Goal: Find specific page/section

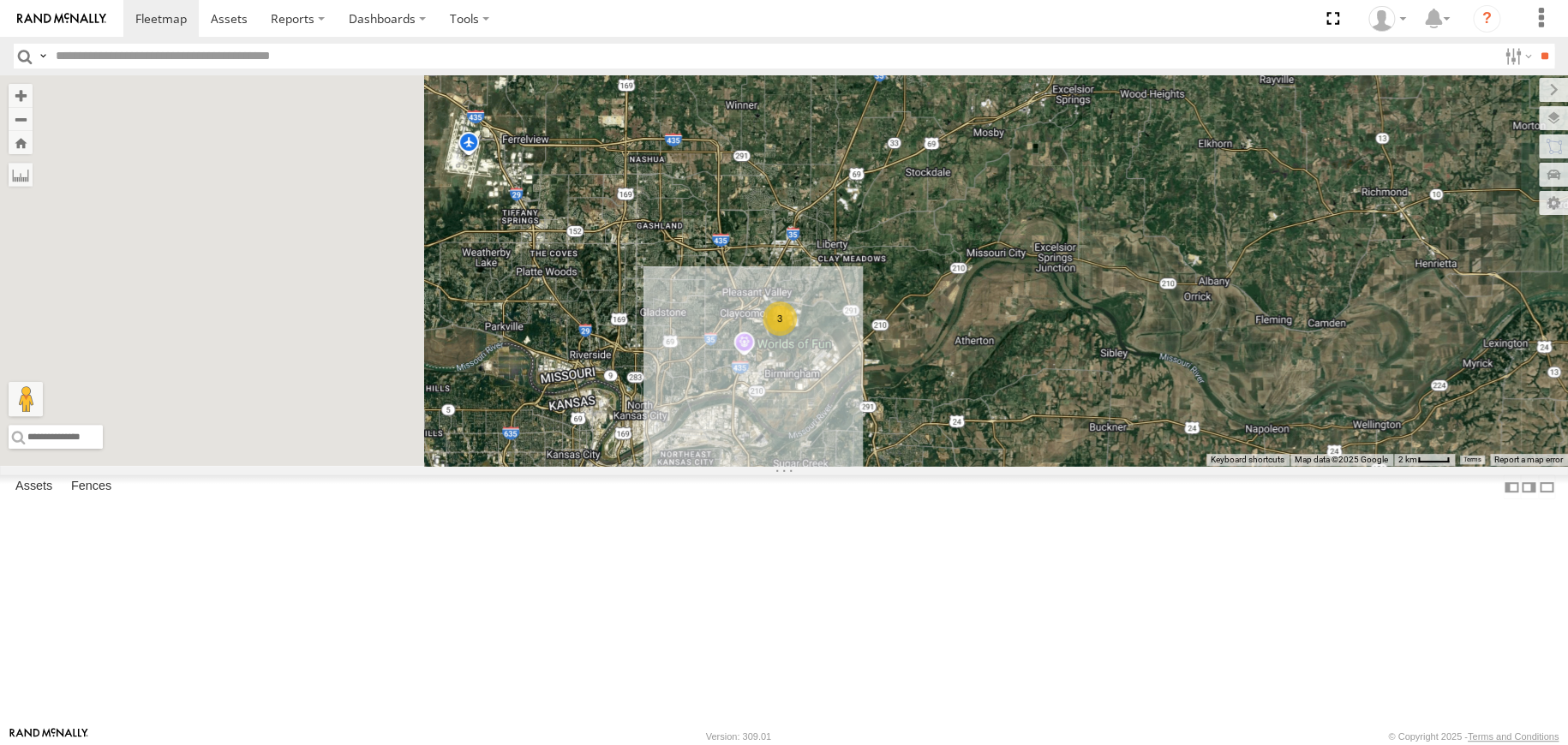
drag, startPoint x: 570, startPoint y: 258, endPoint x: 992, endPoint y: 492, distance: 482.5
click at [992, 466] on div "2 3" at bounding box center [784, 270] width 1568 height 390
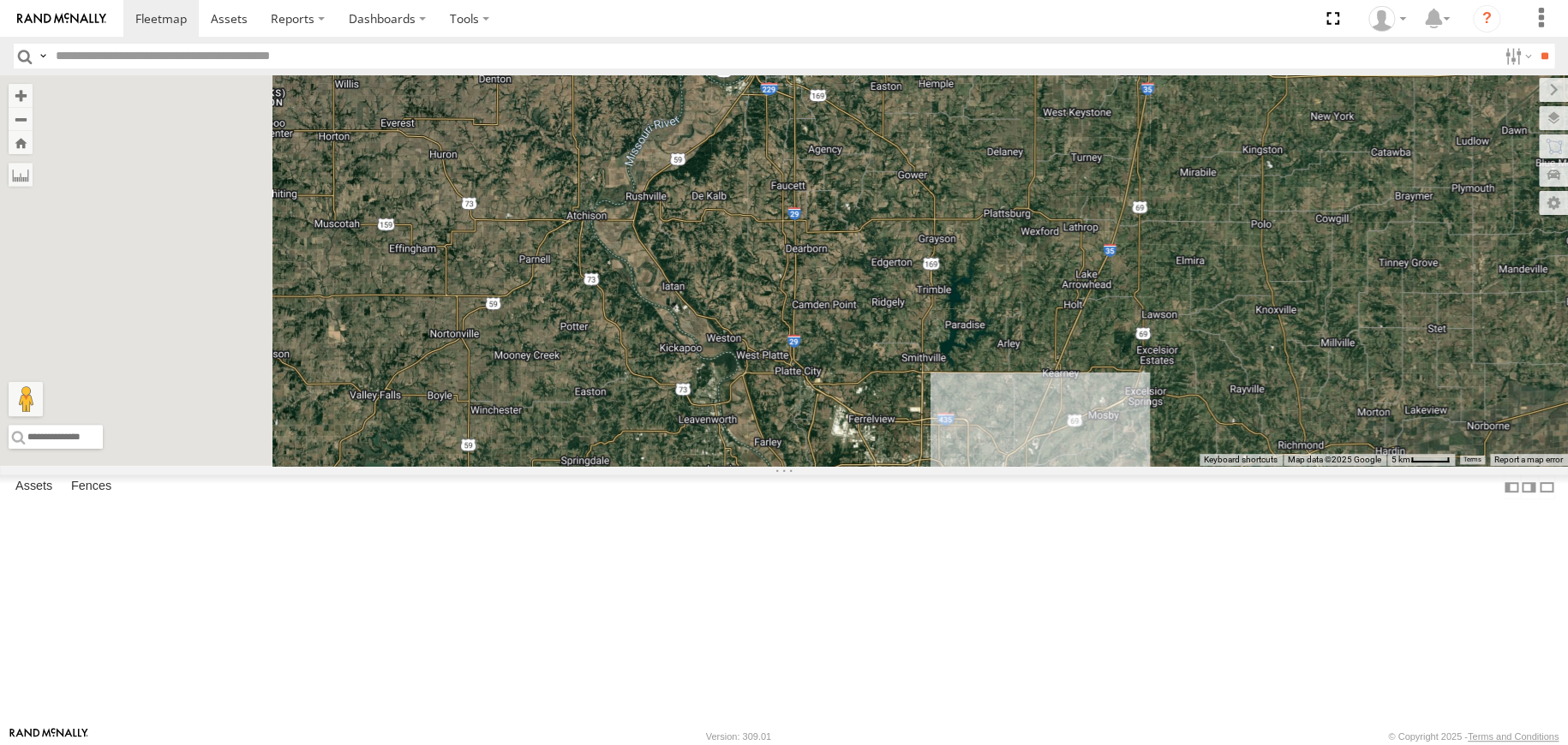
click at [983, 466] on div "2 3" at bounding box center [784, 270] width 1568 height 390
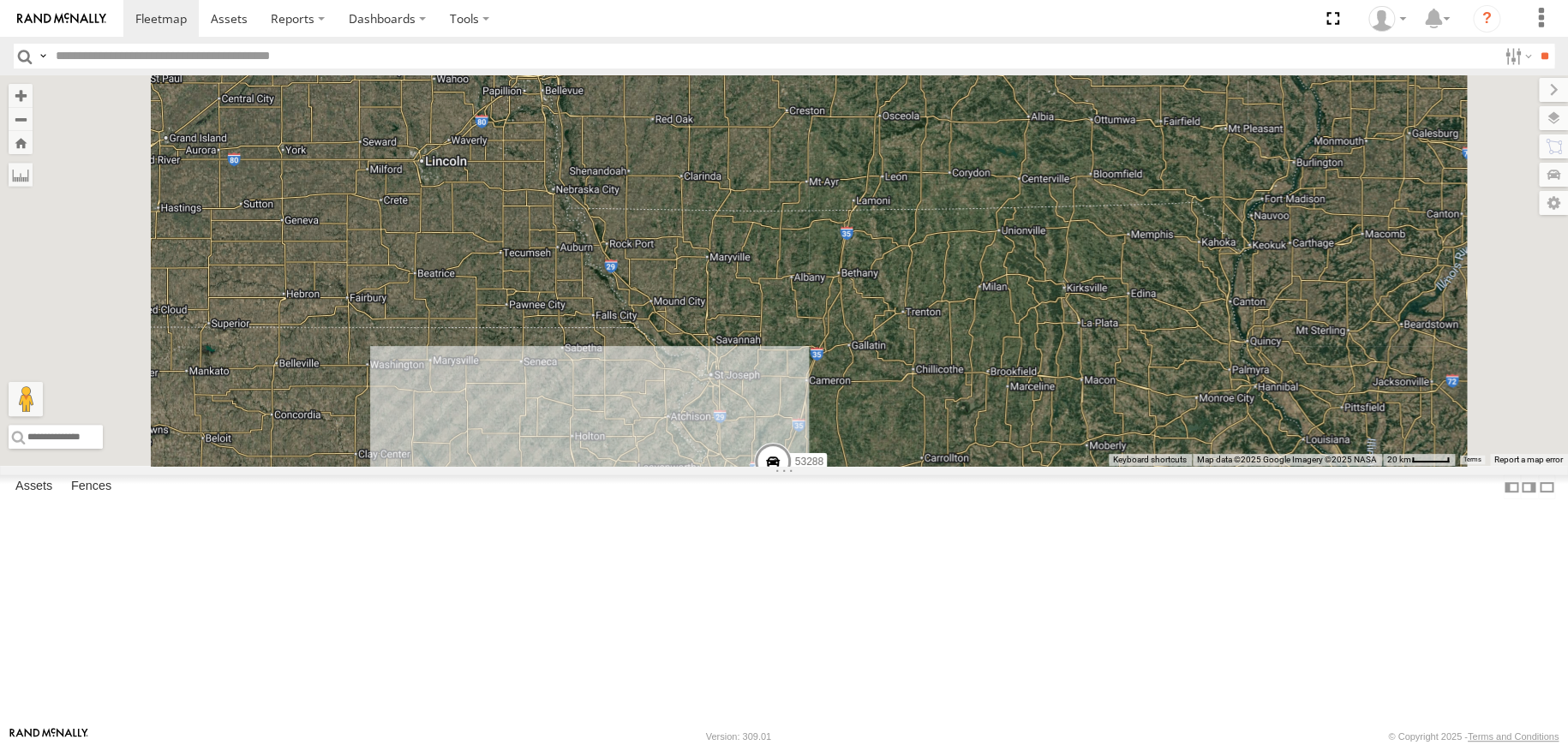
drag, startPoint x: 818, startPoint y: 406, endPoint x: 924, endPoint y: 566, distance: 191.9
click at [924, 466] on div "4 53288" at bounding box center [784, 270] width 1568 height 390
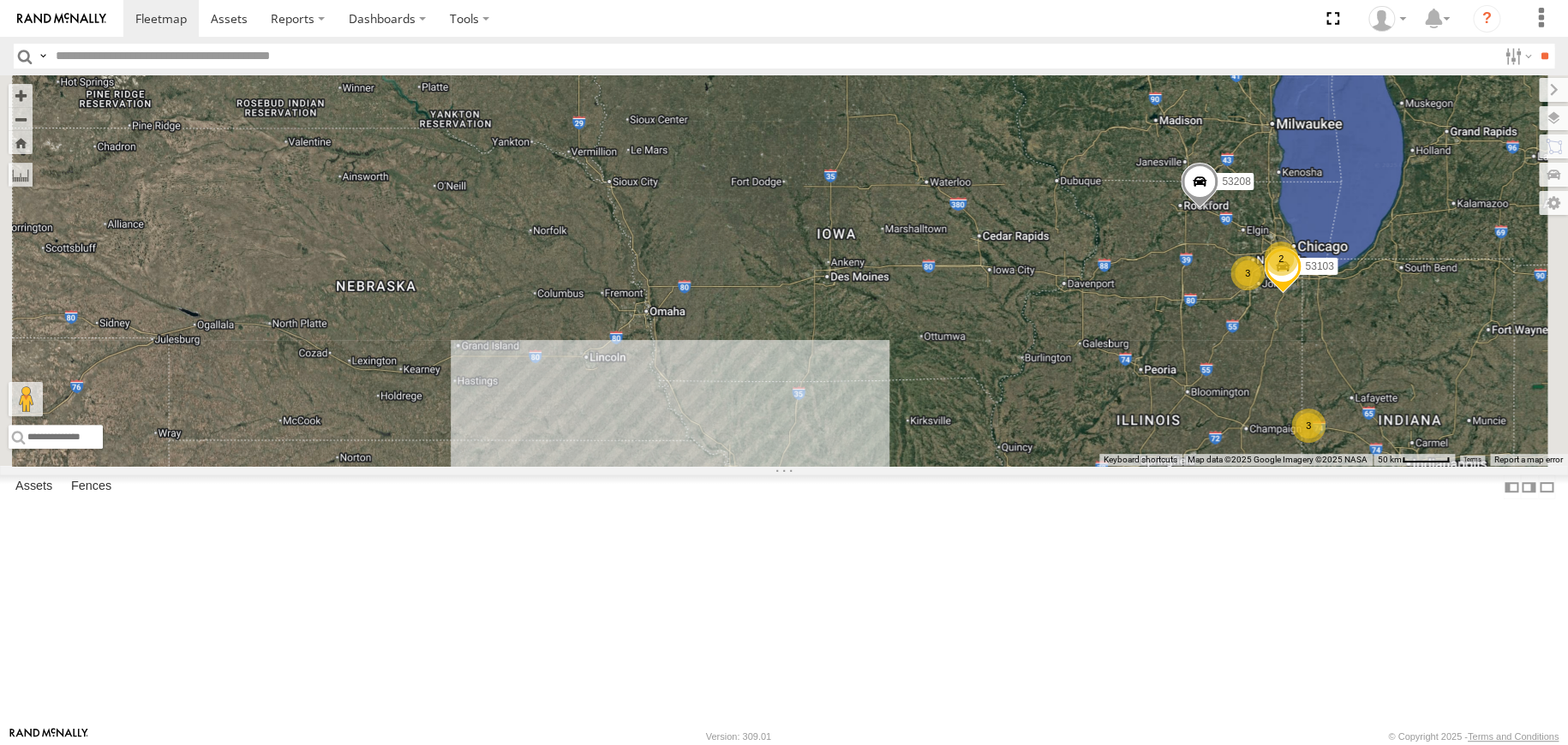
drag, startPoint x: 812, startPoint y: 353, endPoint x: 908, endPoint y: 647, distance: 309.3
click at [909, 466] on div "3 53103 3 5 53208 2" at bounding box center [784, 270] width 1568 height 390
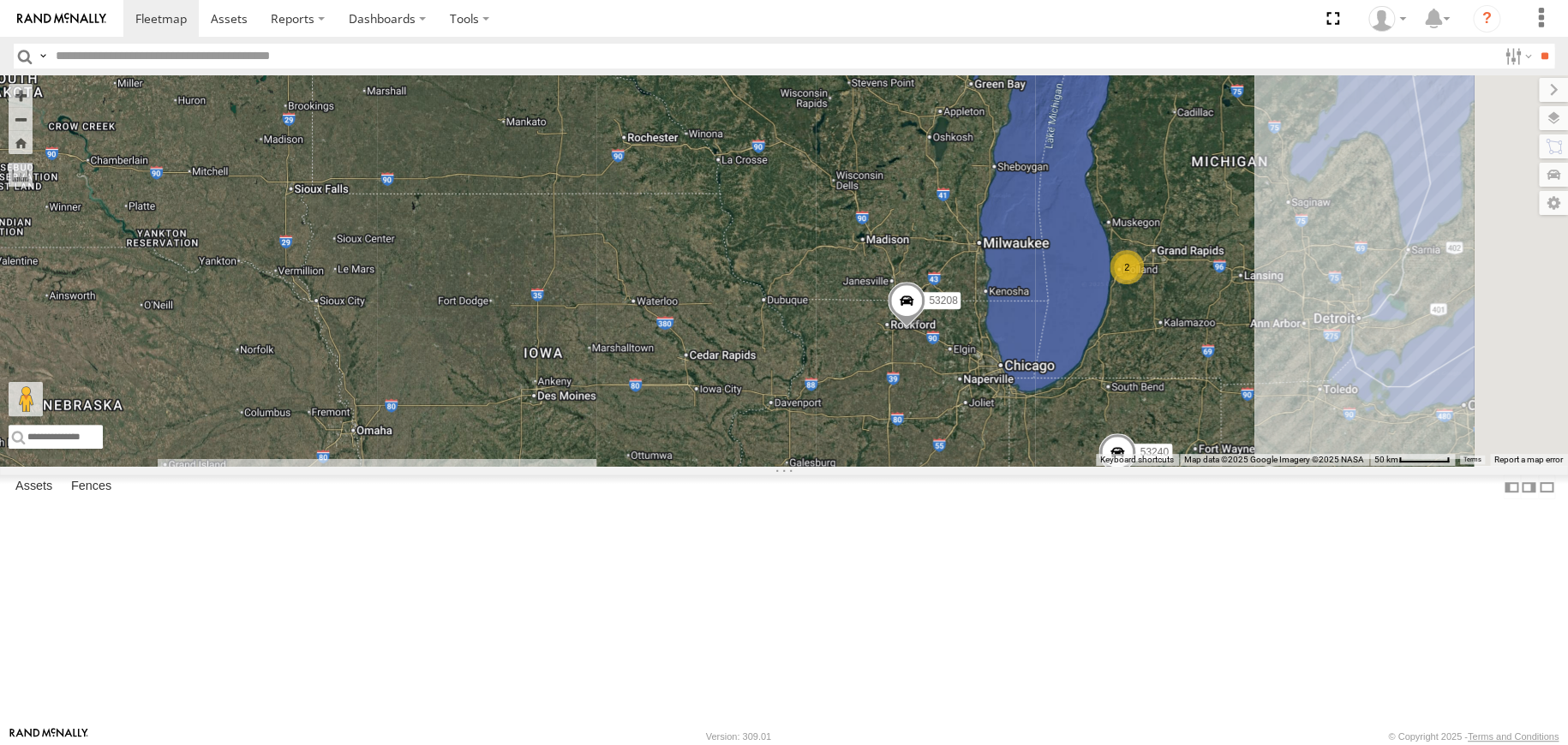
drag, startPoint x: 1093, startPoint y: 519, endPoint x: 849, endPoint y: 178, distance: 419.3
click at [849, 178] on div "53208 53266 53240 2" at bounding box center [784, 270] width 1568 height 390
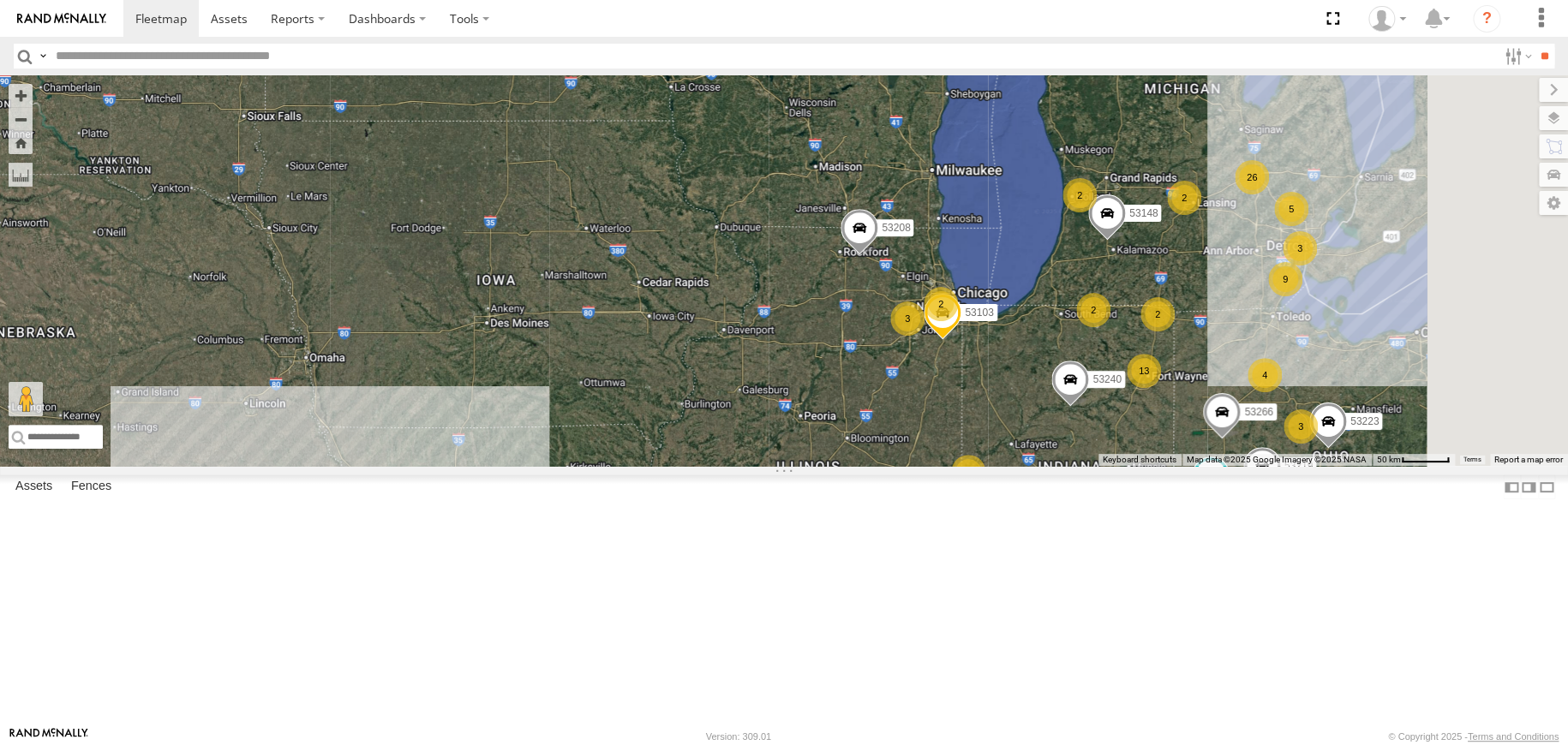
drag, startPoint x: 1148, startPoint y: 502, endPoint x: 1083, endPoint y: 438, distance: 91.2
click at [1083, 438] on div "53208 53266 53240 2 26 9 13 5 2 3 53223 3 3 2 3 3 53103 4 53289 3 53148 53219 2…" at bounding box center [784, 270] width 1568 height 390
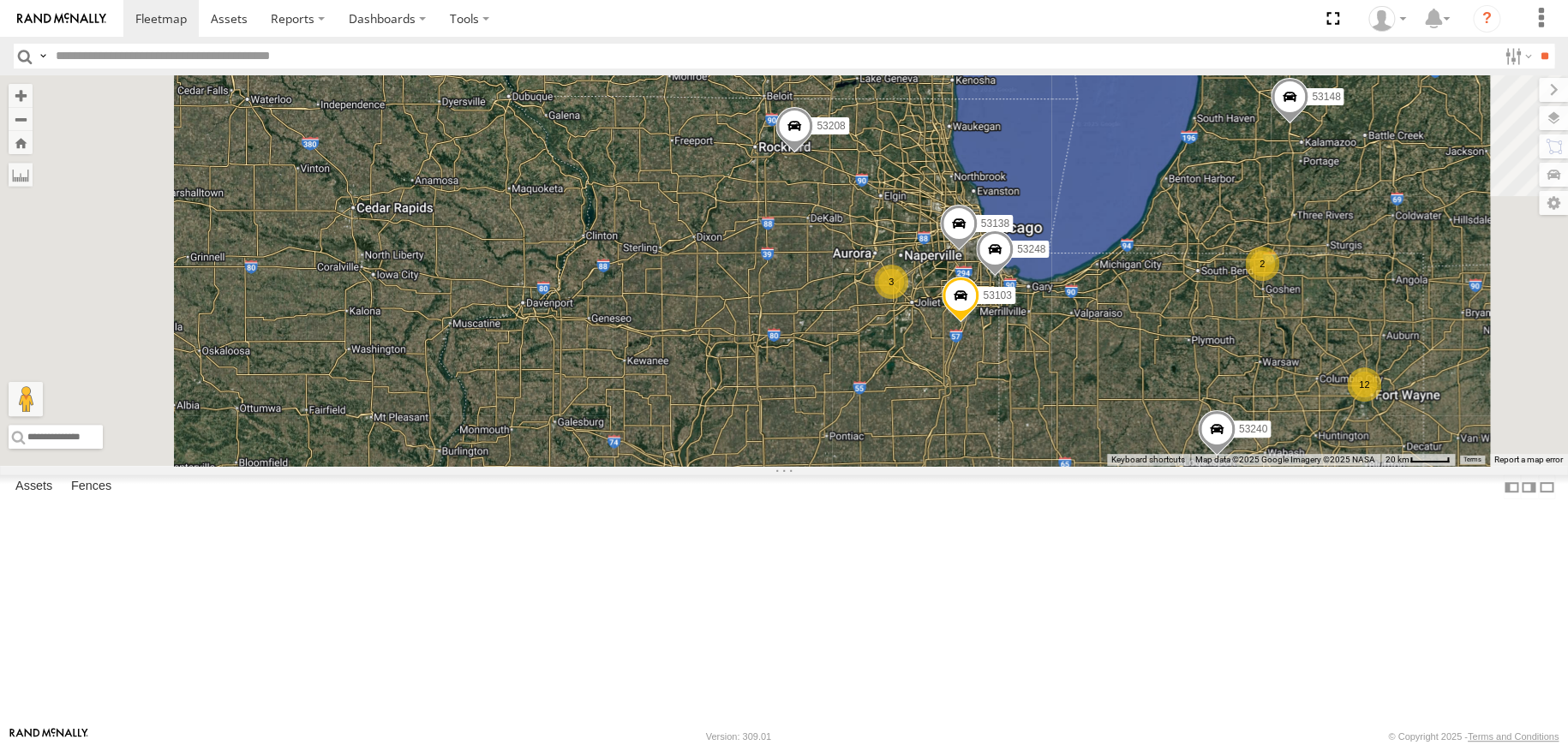
click at [224, 50] on input "text" at bounding box center [773, 56] width 1448 height 25
type input "*****"
click at [1535, 44] on input "**" at bounding box center [1545, 56] width 20 height 25
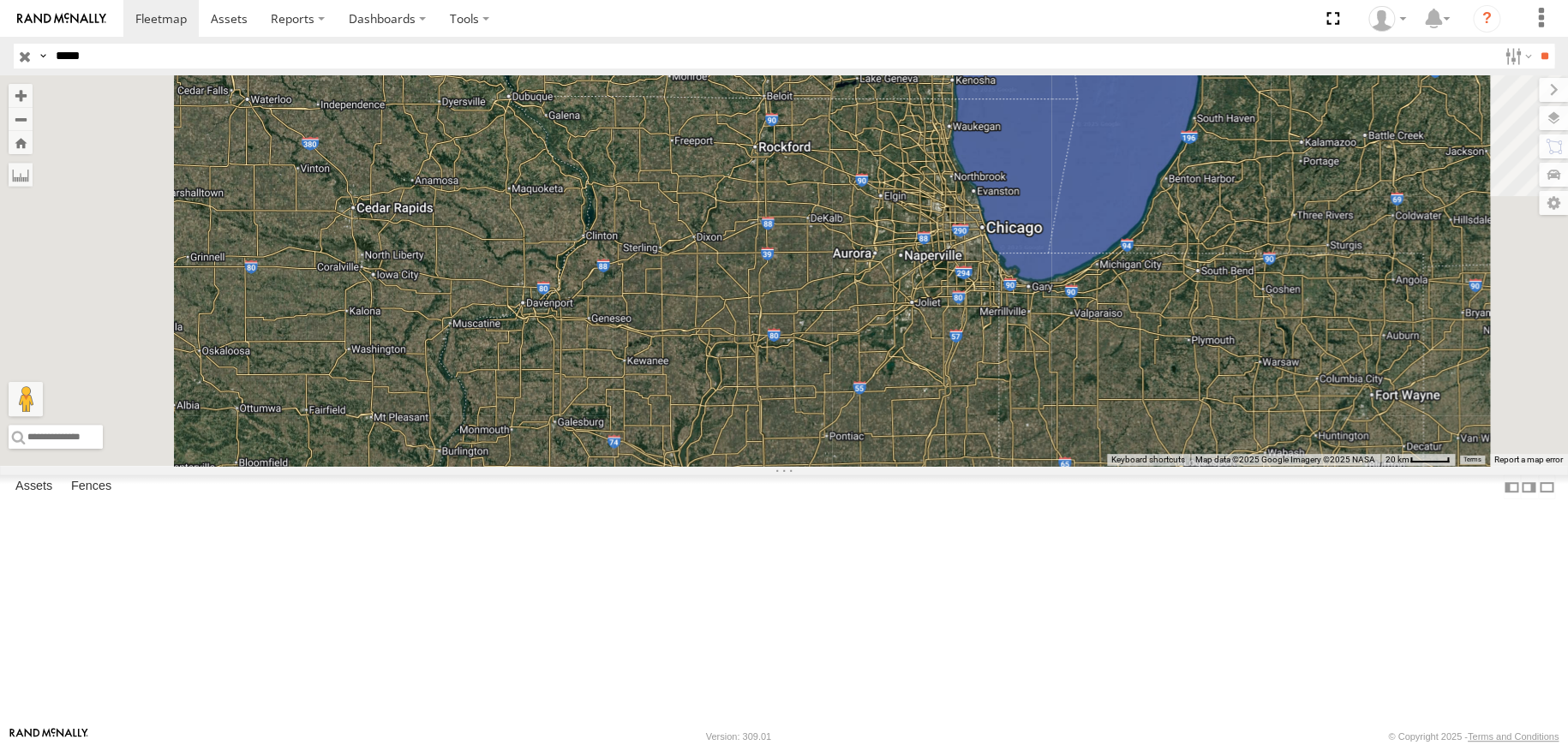
click at [22, 58] on input "button" at bounding box center [24, 56] width 22 height 25
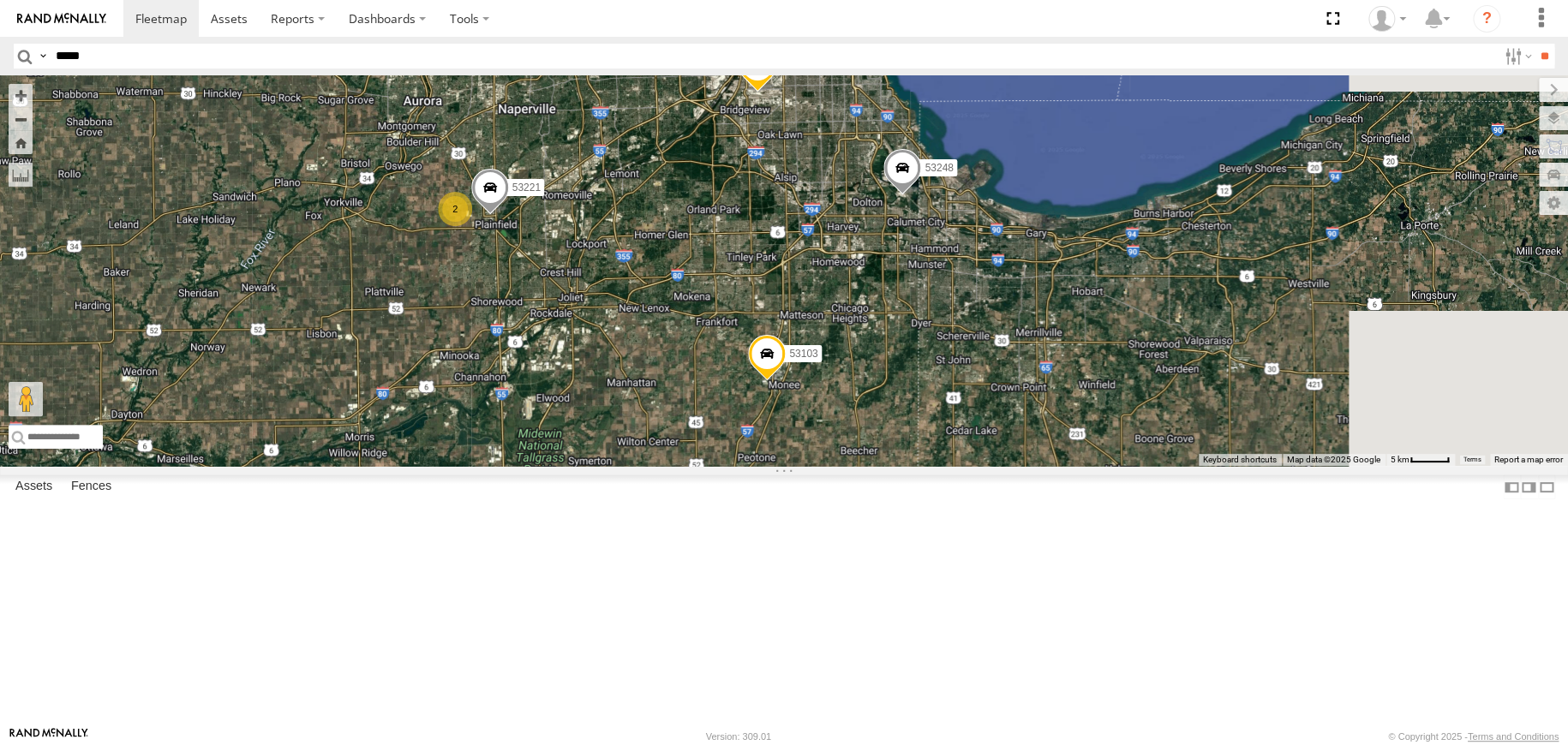
drag, startPoint x: 1186, startPoint y: 378, endPoint x: 996, endPoint y: 373, distance: 190.1
click at [993, 374] on div "53233 53103 53148 53208 53138 53240 53248 53221 2" at bounding box center [784, 270] width 1568 height 390
